Goal: Information Seeking & Learning: Learn about a topic

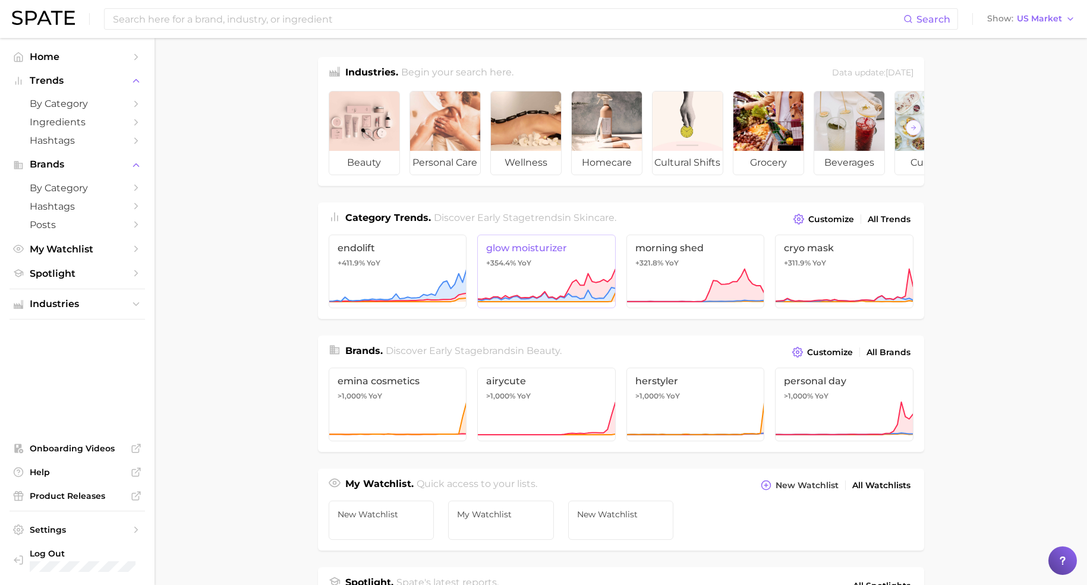
click at [524, 293] on icon at bounding box center [546, 286] width 138 height 36
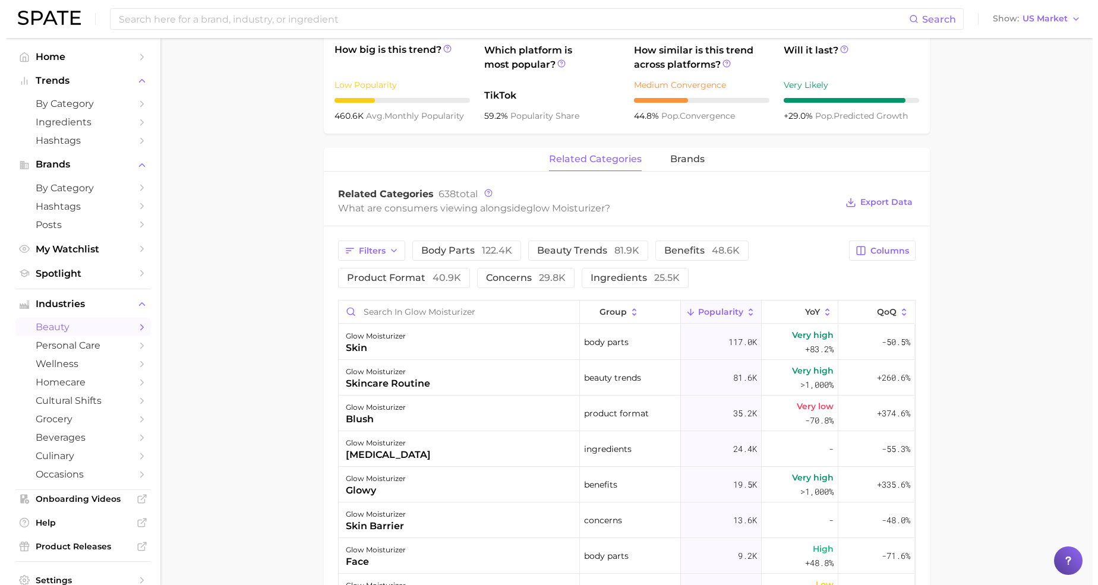
scroll to position [446, 0]
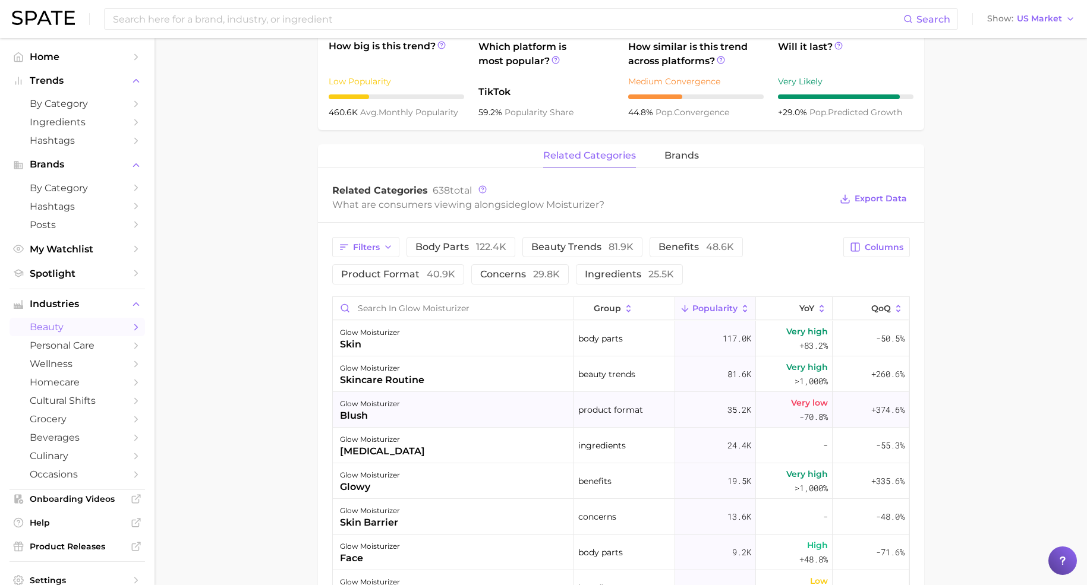
click at [397, 404] on div "glow moisturizer" at bounding box center [370, 404] width 60 height 14
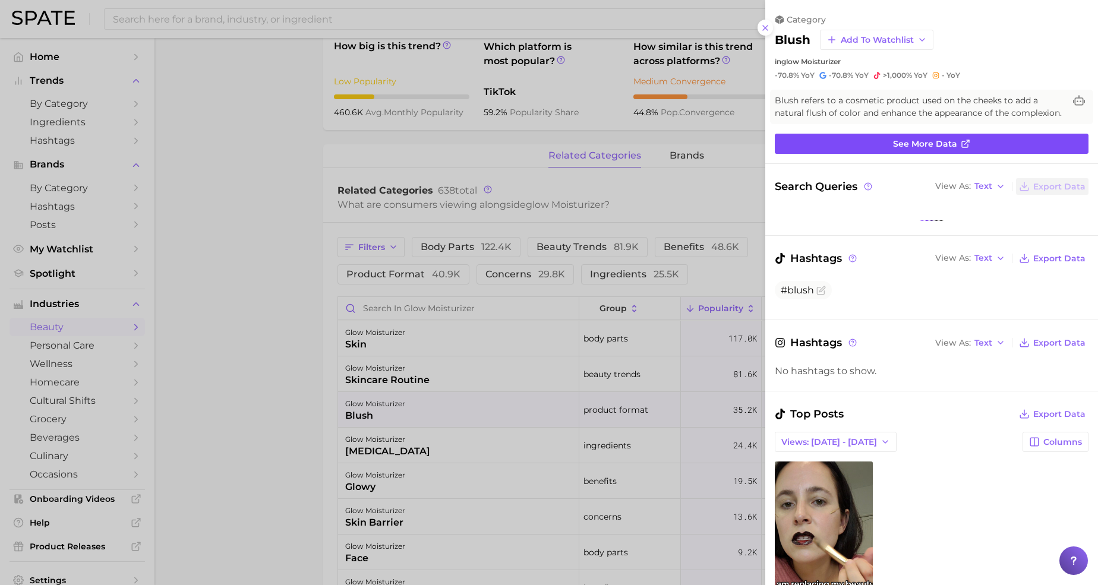
scroll to position [0, 0]
click at [831, 154] on link "See more data" at bounding box center [932, 144] width 314 height 20
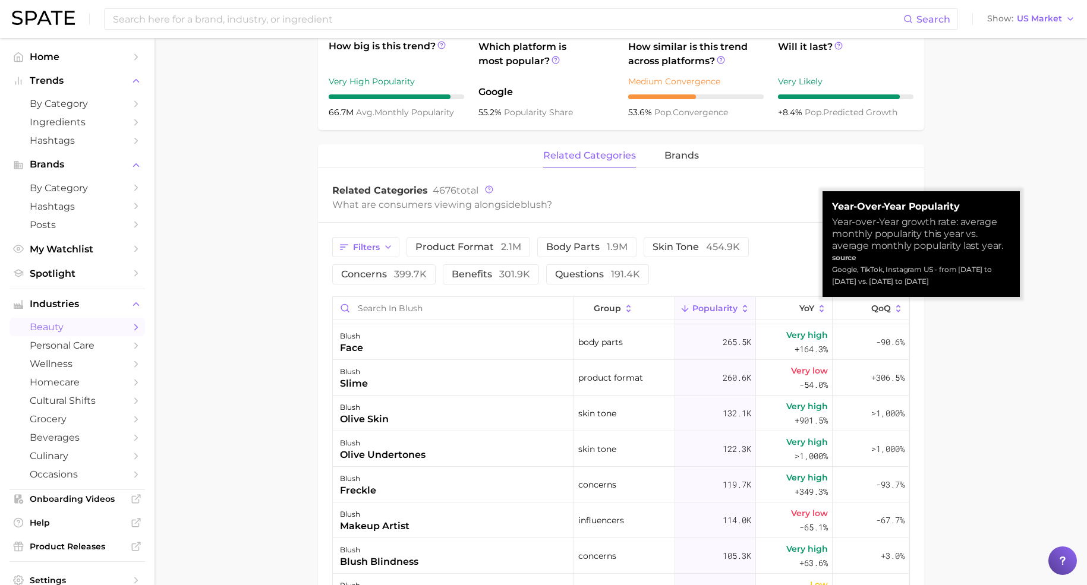
scroll to position [223, 0]
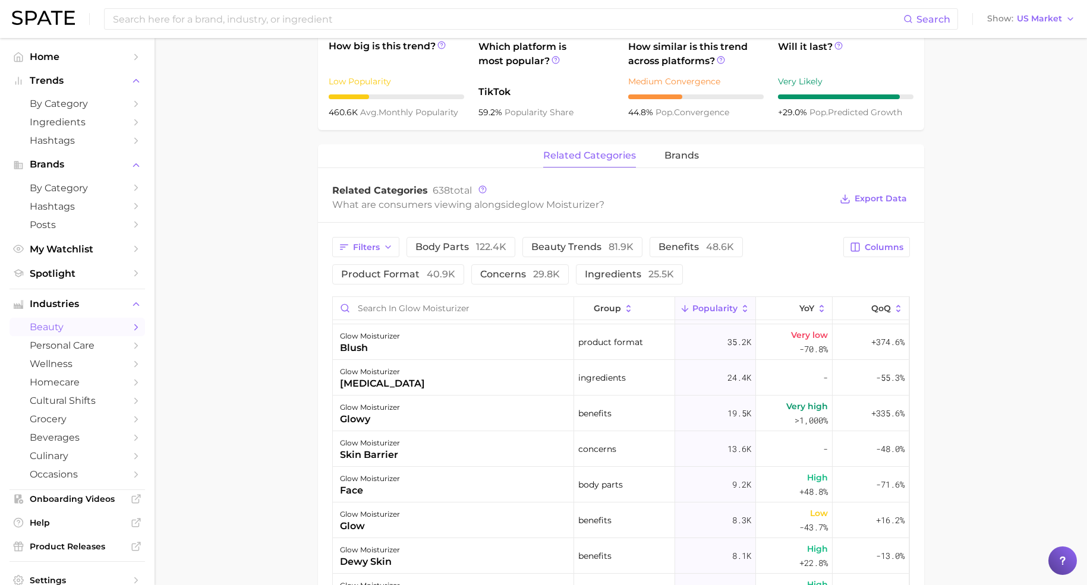
scroll to position [297, 0]
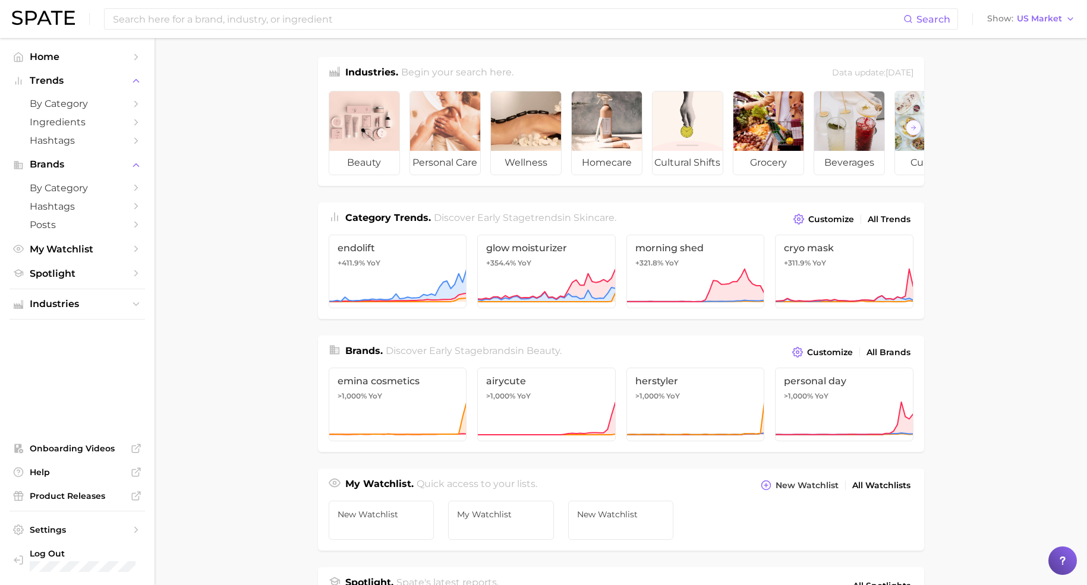
click at [959, 373] on main "Industries. Begin your search here. Data update: [DATE] beauty personal care we…" at bounding box center [621, 502] width 932 height 928
click at [896, 225] on span "All Trends" at bounding box center [889, 220] width 43 height 10
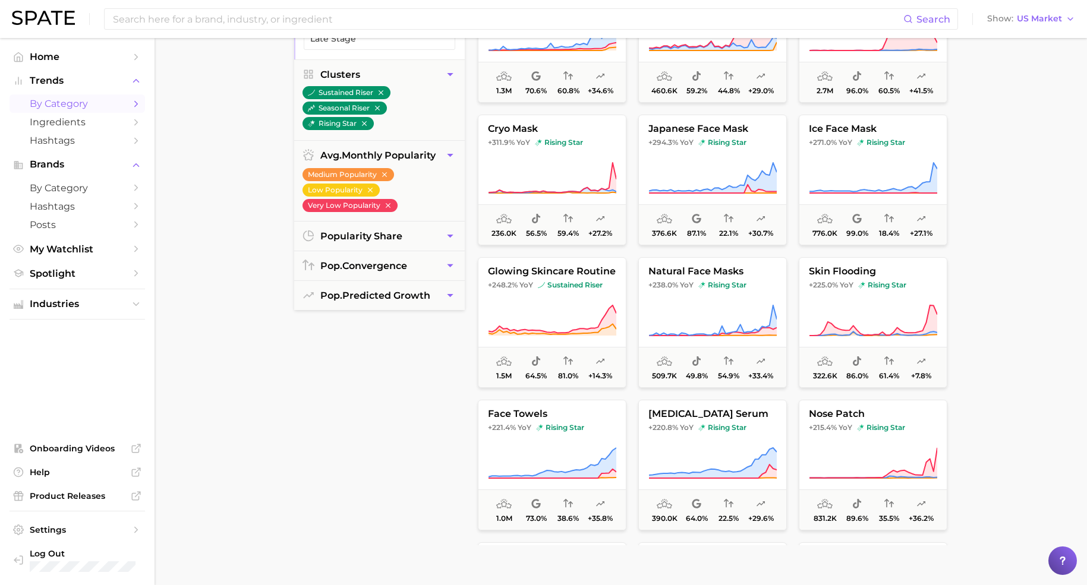
scroll to position [149, 0]
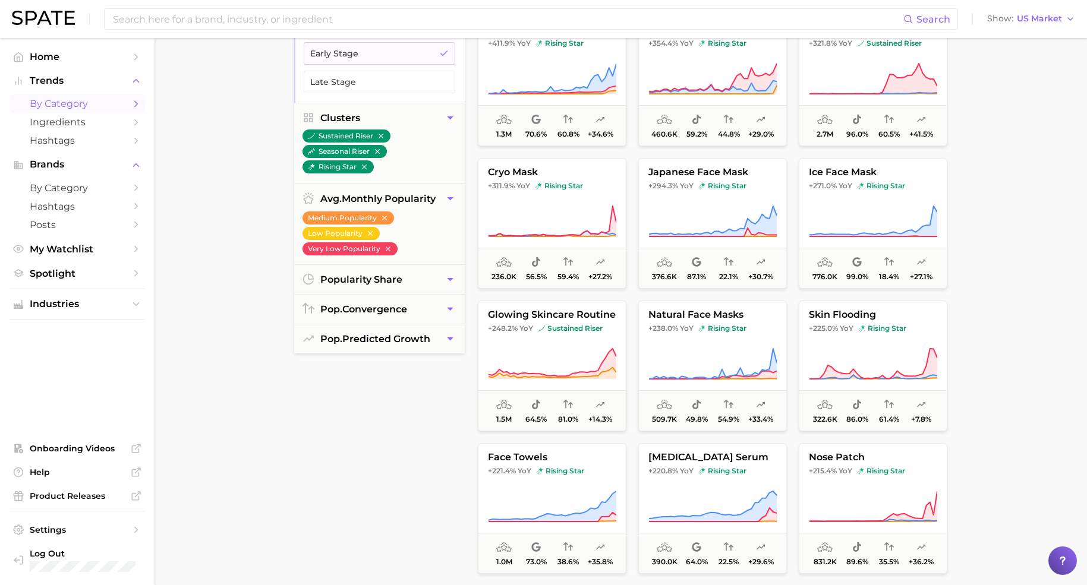
click at [319, 490] on div "filters 6 Filter s Preset Filters Early Stage Late Stage Clusters sustained ris…" at bounding box center [379, 287] width 171 height 603
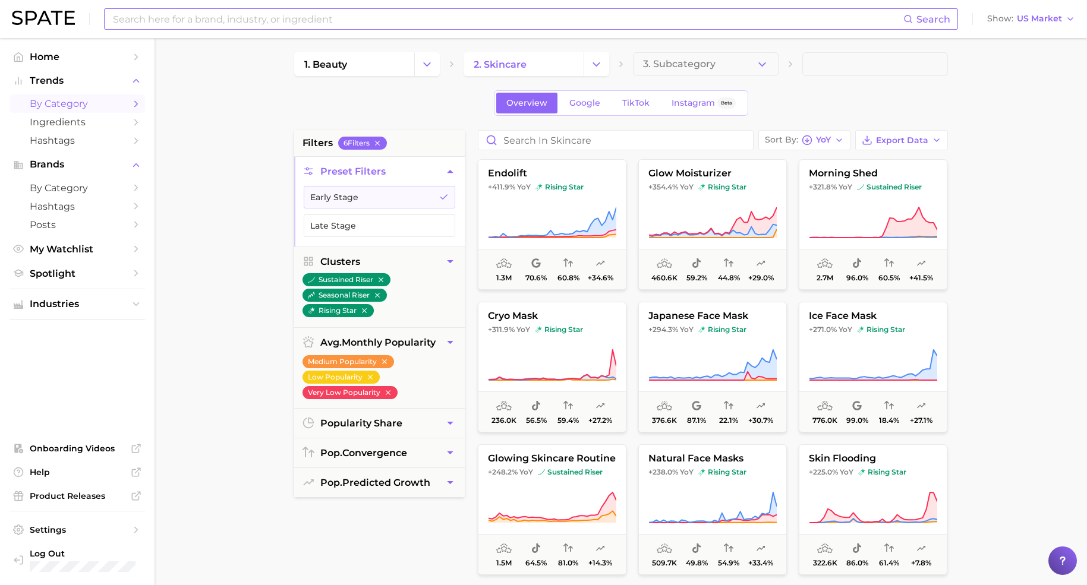
scroll to position [0, 0]
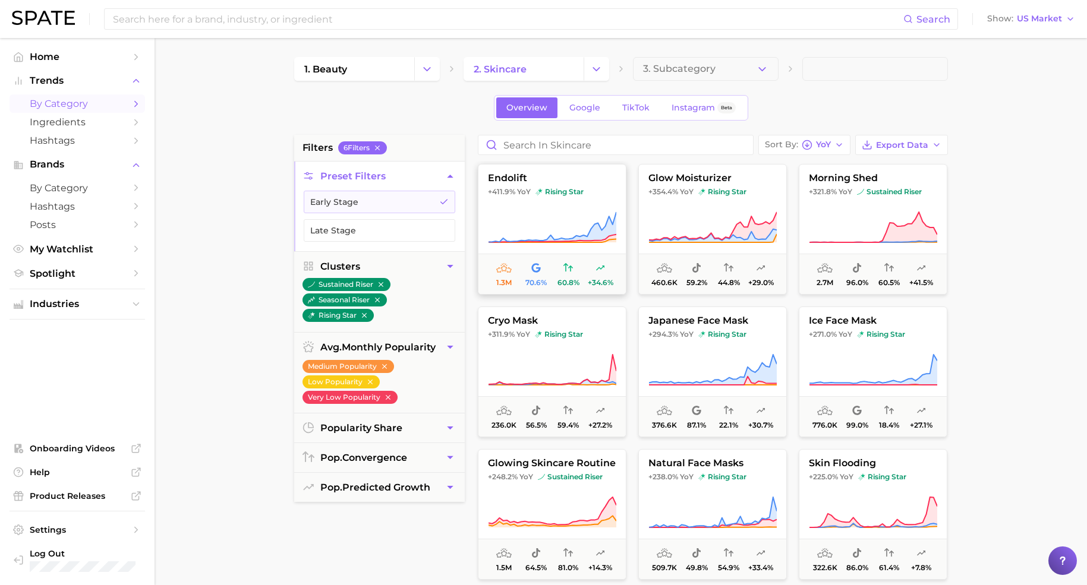
click at [574, 228] on icon at bounding box center [552, 227] width 128 height 33
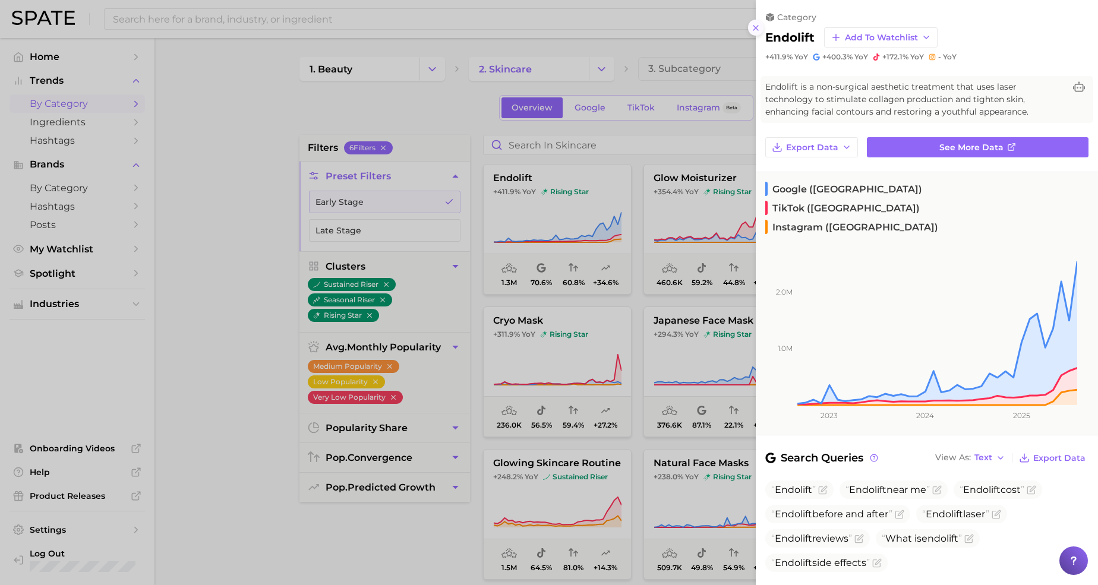
click at [757, 24] on icon at bounding box center [756, 28] width 10 height 10
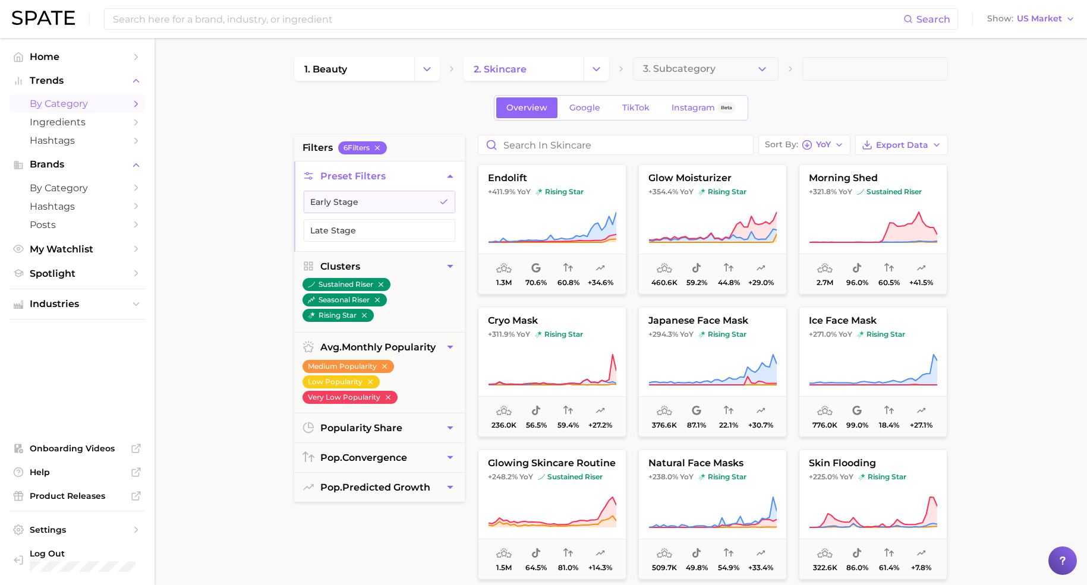
click at [821, 96] on div "Overview Google TikTok Instagram Beta" at bounding box center [621, 108] width 654 height 26
click at [685, 326] on span "japanese face mask" at bounding box center [712, 321] width 147 height 11
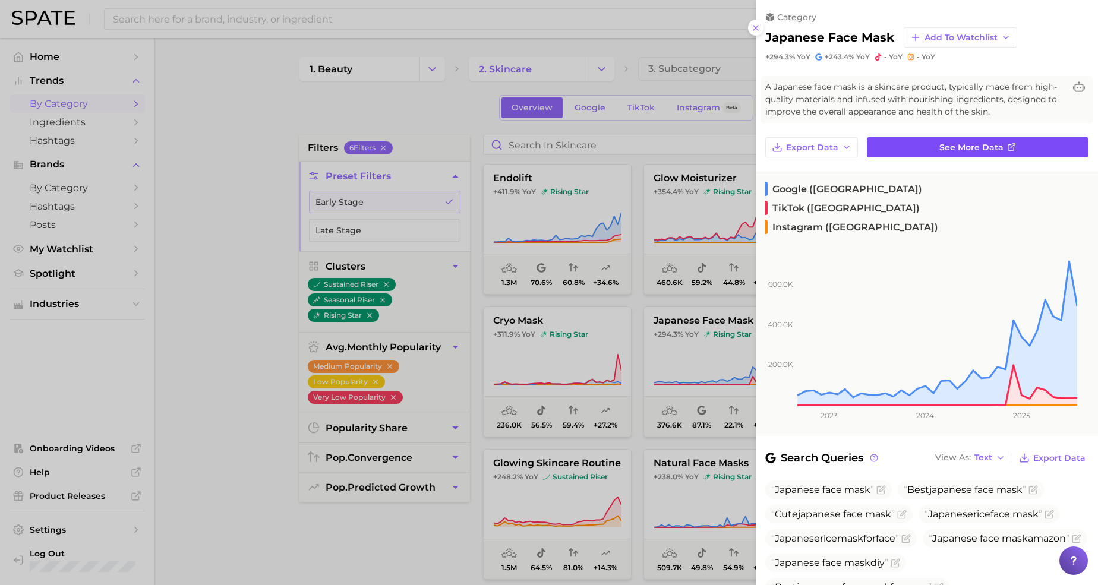
click at [946, 155] on link "See more data" at bounding box center [978, 147] width 222 height 20
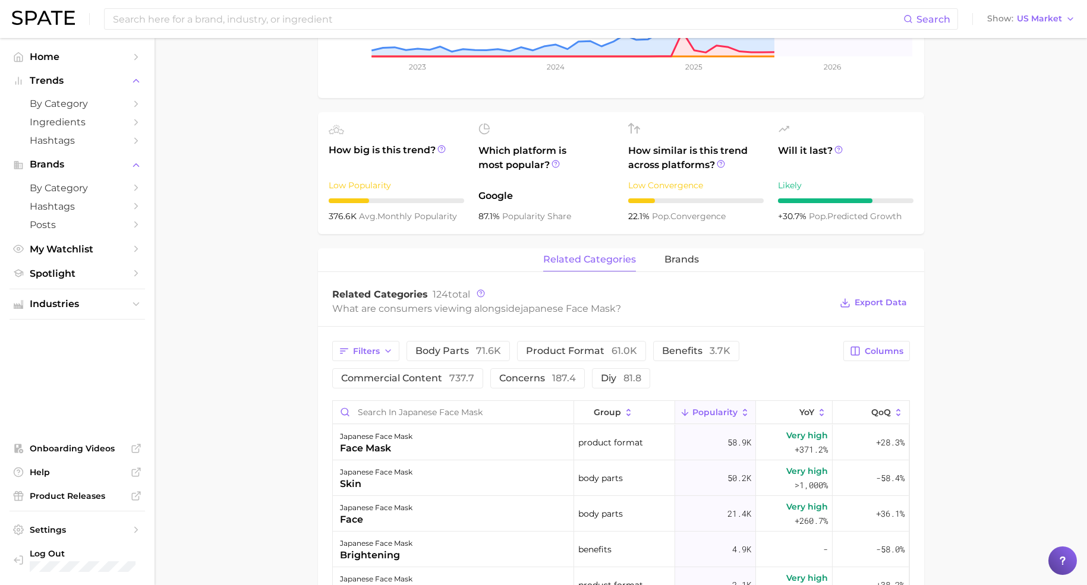
scroll to position [74, 0]
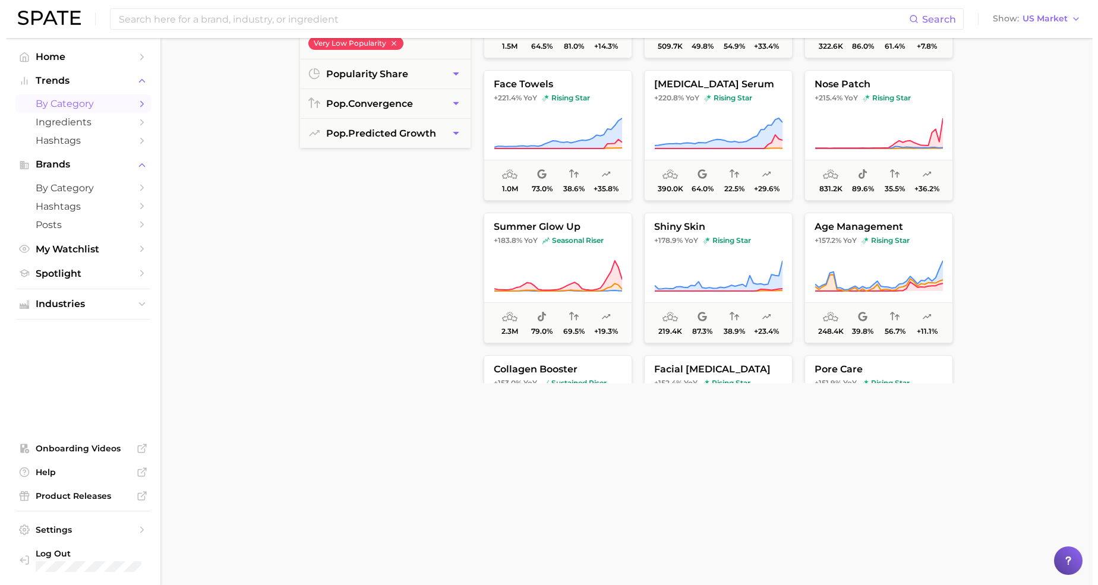
scroll to position [178, 0]
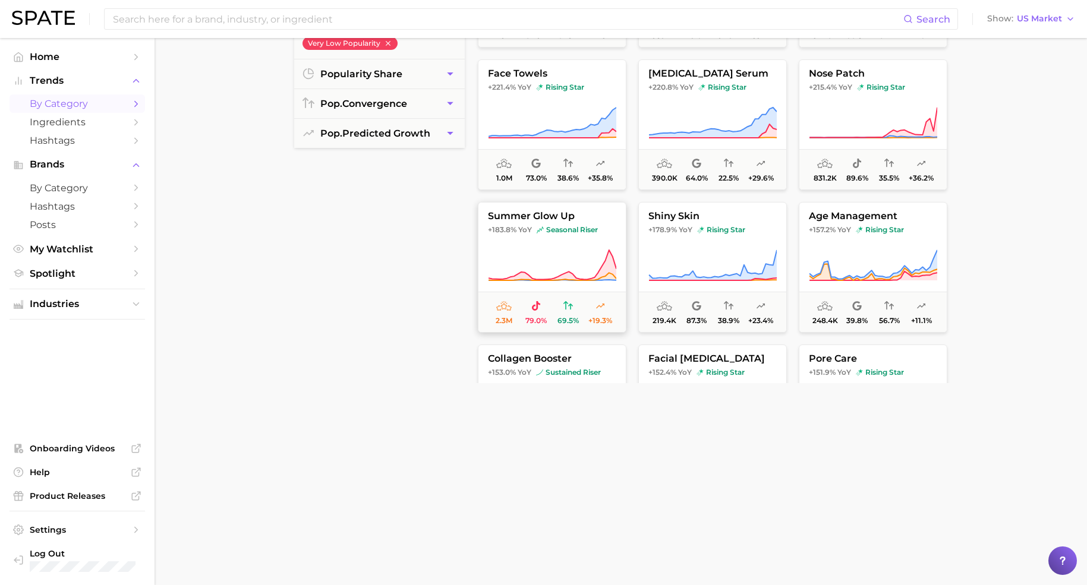
click at [538, 244] on button "summer glow up +183.8% YoY seasonal riser 2.3m 79.0% 69.5% +19.3%" at bounding box center [552, 267] width 149 height 131
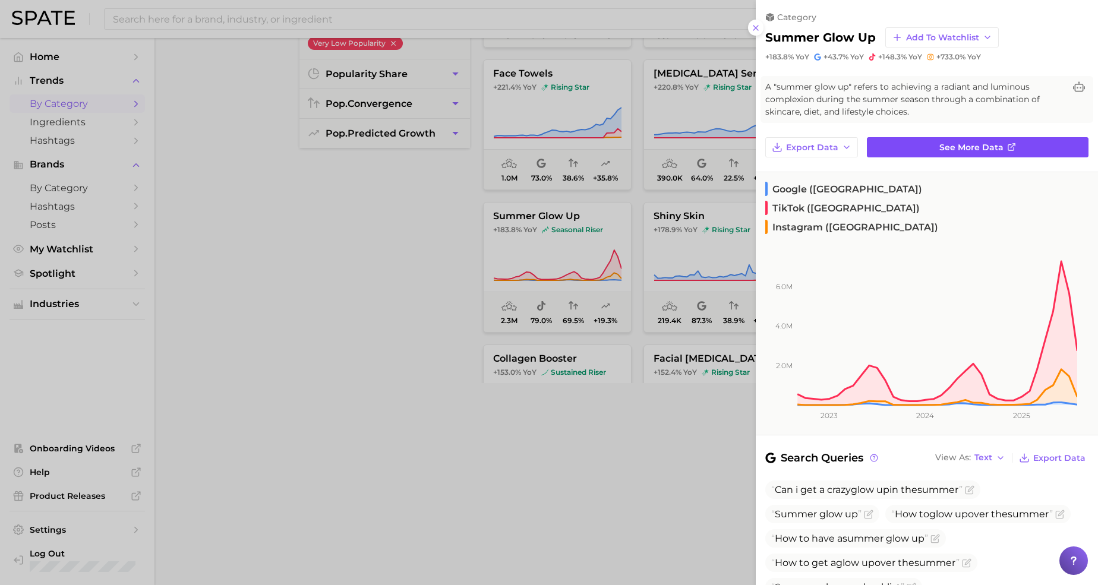
click at [960, 156] on link "See more data" at bounding box center [978, 147] width 222 height 20
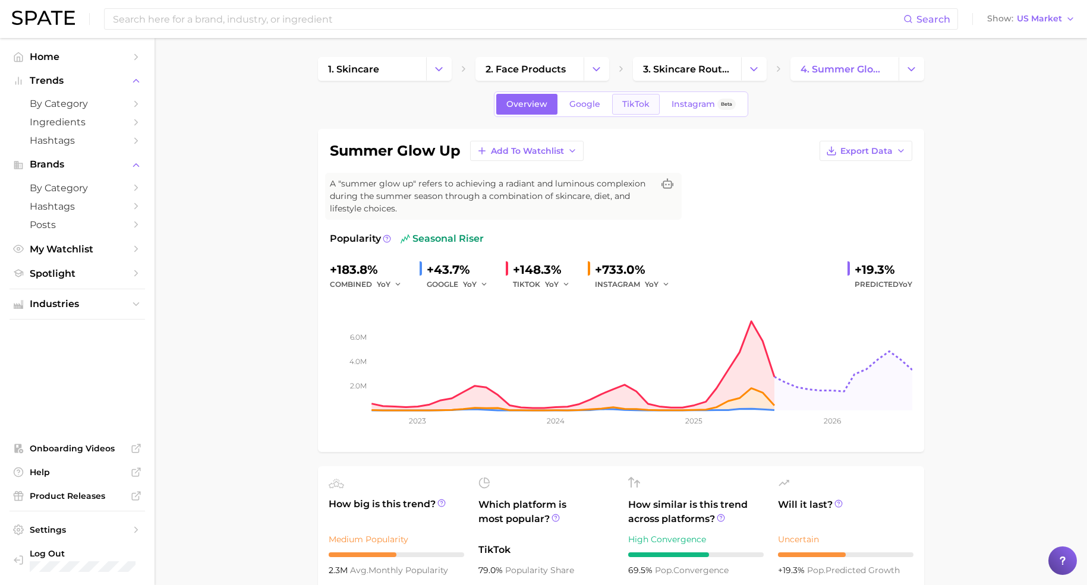
click at [619, 109] on link "TikTok" at bounding box center [636, 104] width 48 height 21
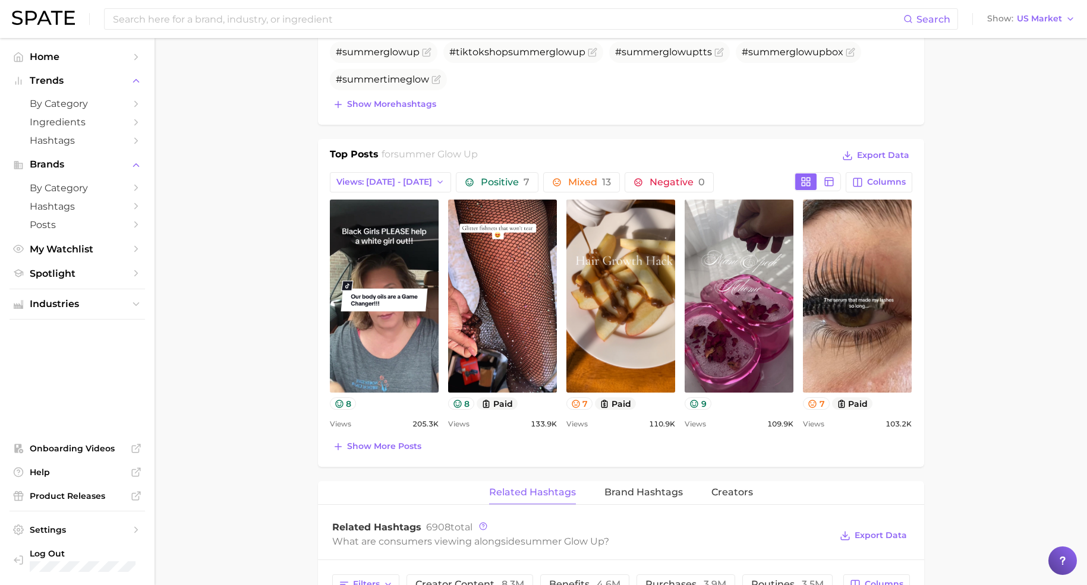
scroll to position [520, 0]
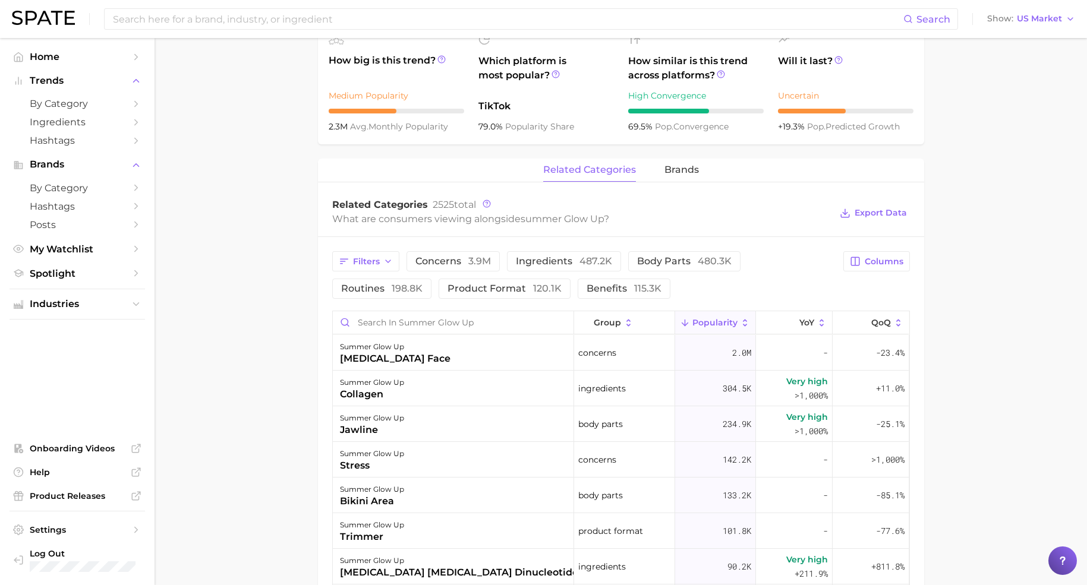
scroll to position [446, 0]
click at [300, 270] on main "1. skincare 2. face products 3. skincare routines 4. summer glow up Overview Go…" at bounding box center [621, 280] width 932 height 1376
